Goal: Transaction & Acquisition: Obtain resource

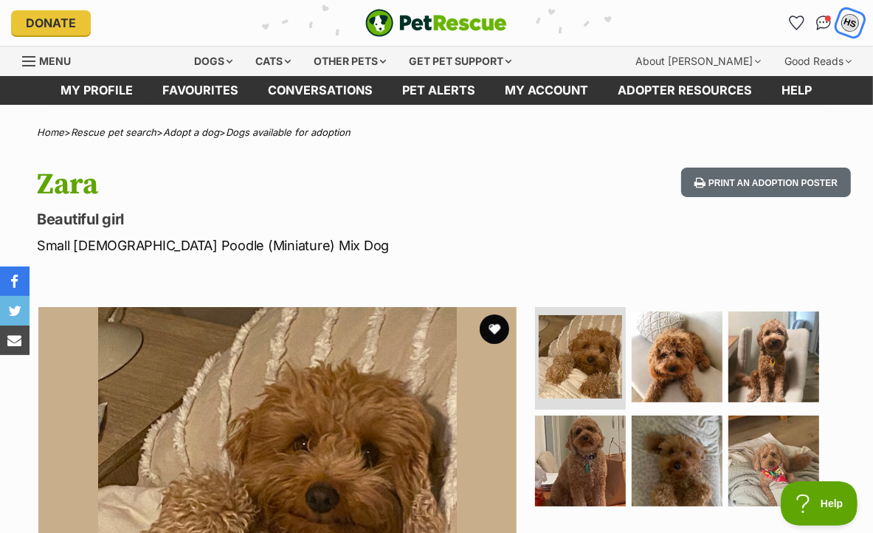
click at [850, 21] on div "HS" at bounding box center [849, 22] width 19 height 19
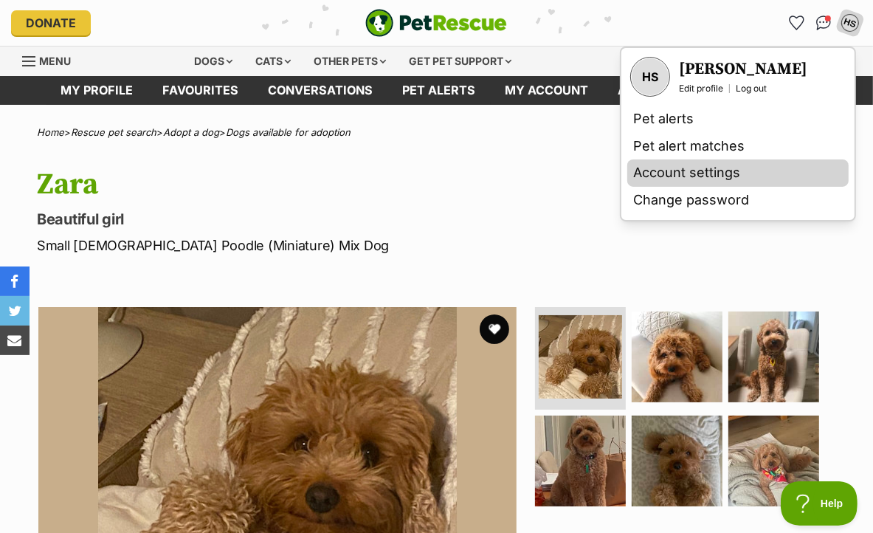
click at [693, 170] on link "Account settings" at bounding box center [737, 172] width 221 height 27
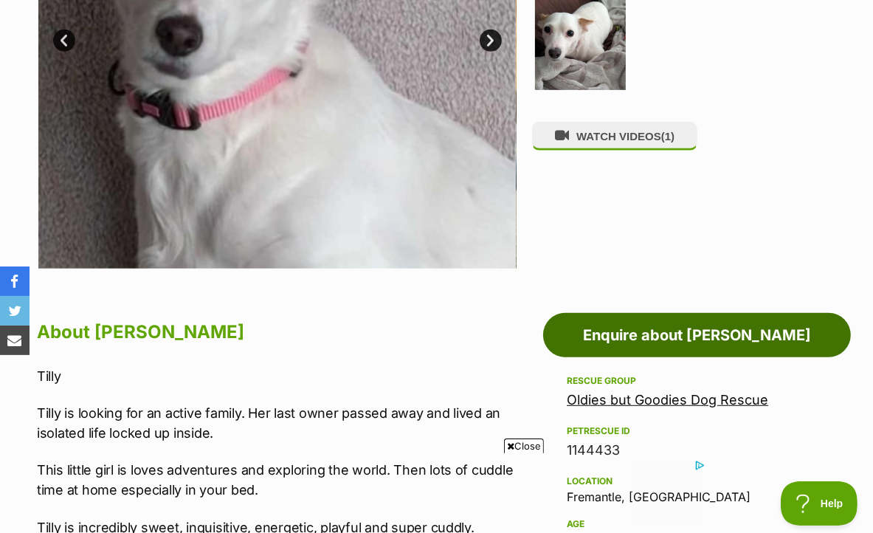
click at [699, 336] on link "Enquire about [PERSON_NAME]" at bounding box center [697, 335] width 308 height 44
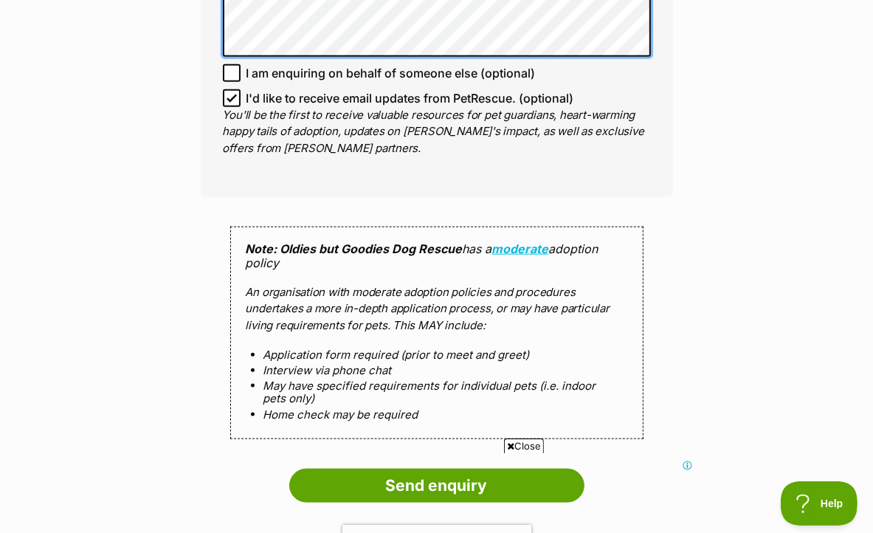
scroll to position [1401, 0]
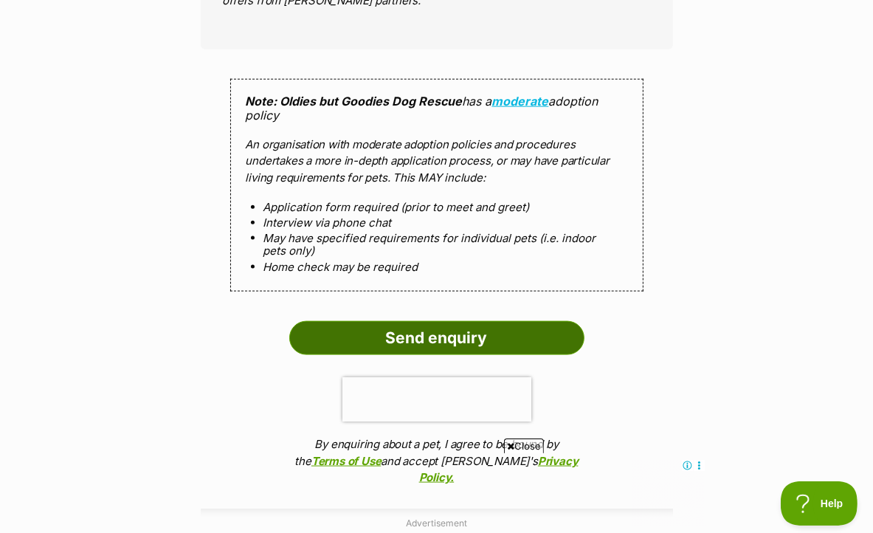
click at [424, 321] on input "Send enquiry" at bounding box center [436, 338] width 295 height 34
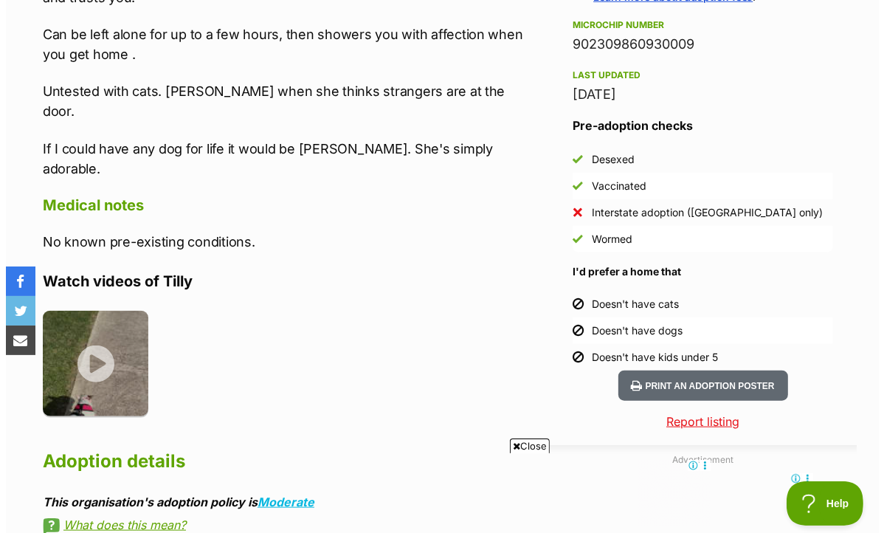
scroll to position [1254, 0]
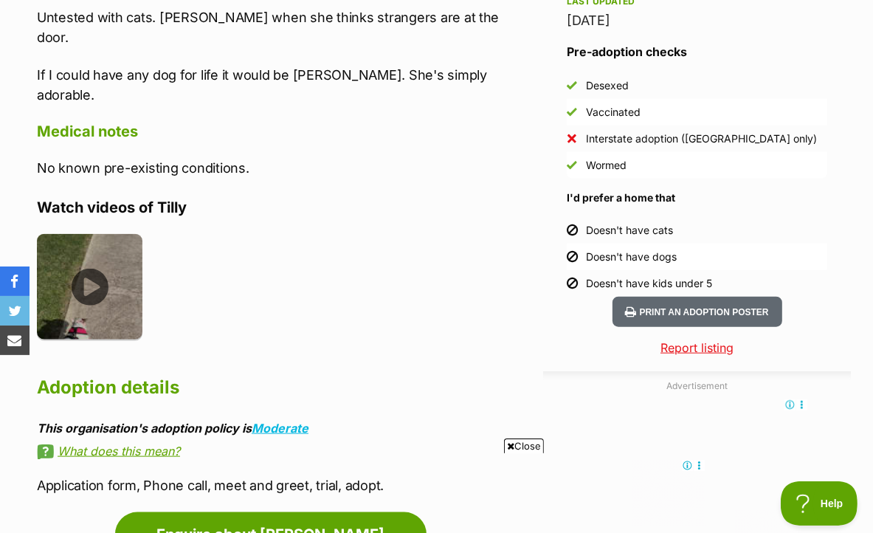
click at [89, 247] on img at bounding box center [89, 286] width 105 height 105
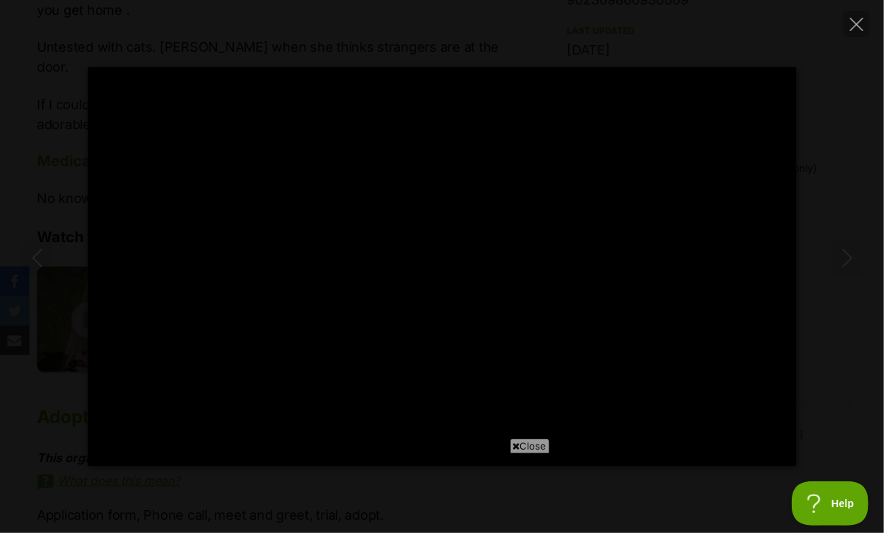
scroll to position [0, 0]
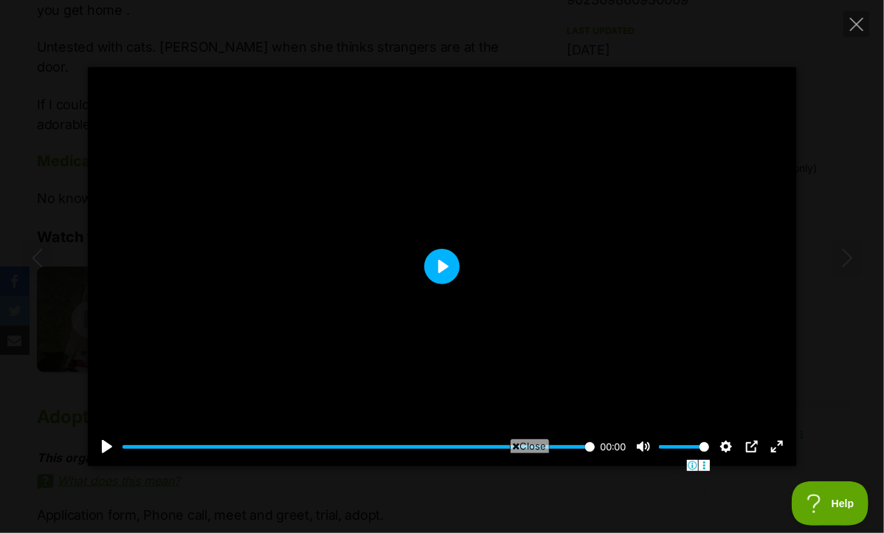
click at [440, 269] on button "Play" at bounding box center [441, 266] width 35 height 35
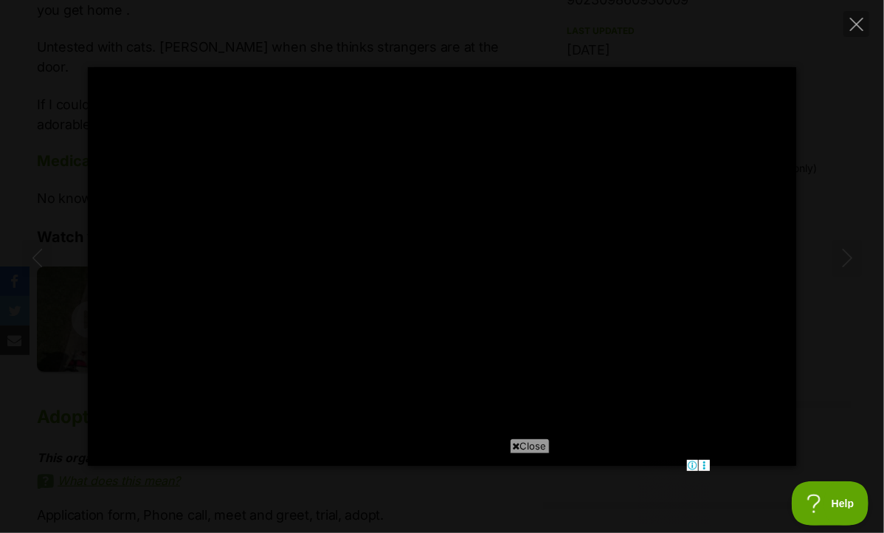
type input "100"
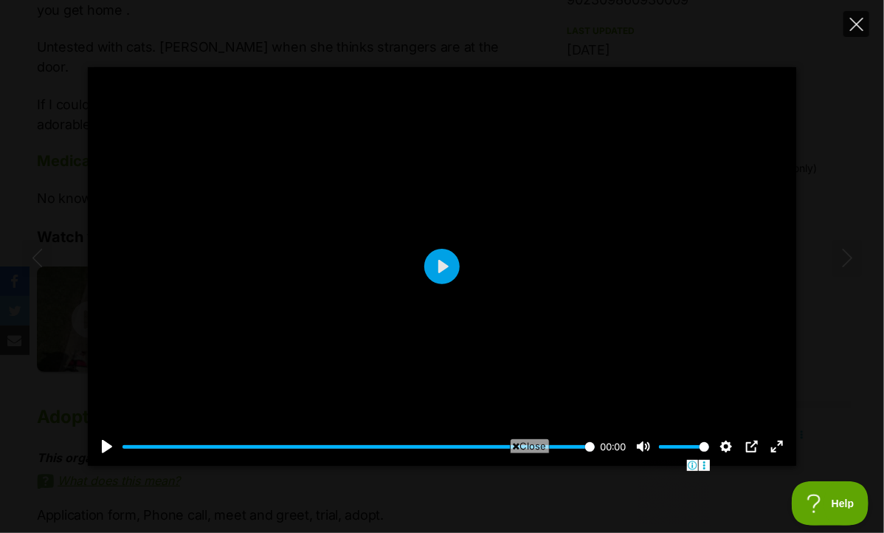
click at [856, 21] on icon "Close" at bounding box center [856, 24] width 13 height 13
